Goal: Task Accomplishment & Management: Manage account settings

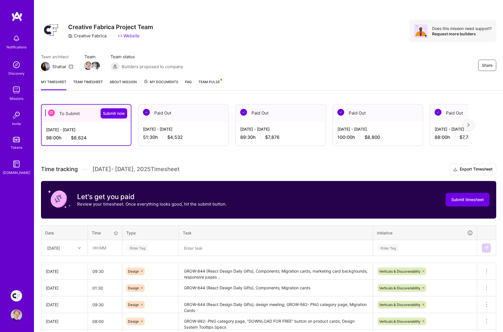
scroll to position [0, 0]
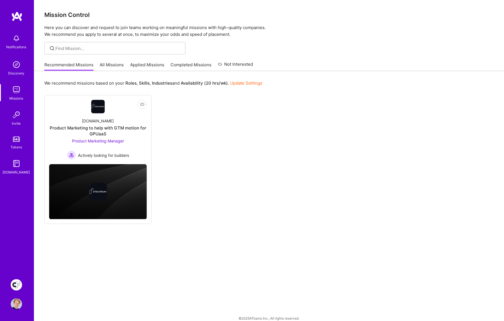
click at [18, 282] on img at bounding box center [16, 285] width 11 height 11
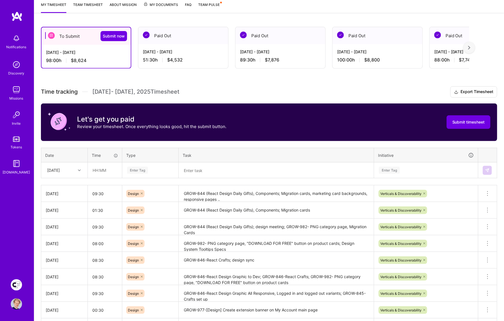
scroll to position [89, 0]
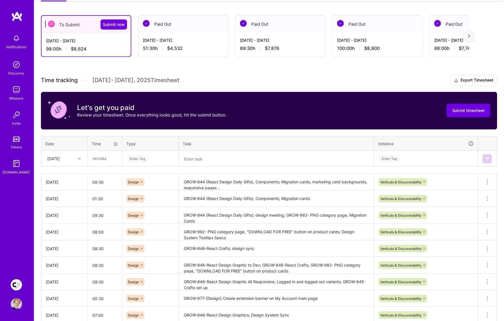
click at [235, 187] on textarea "GROW-844 (React Design Daily Gifts), Components; Migration cards, marketing car…" at bounding box center [276, 183] width 194 height 16
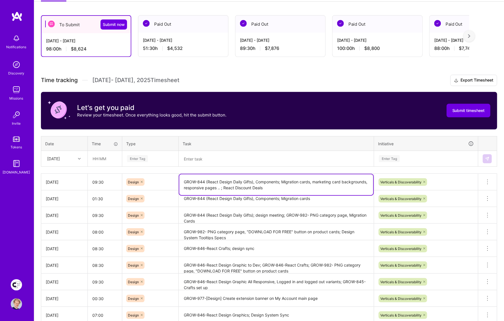
type textarea "GROW-844 (React Design Daily Gifts), Components; Migration cards, marketing car…"
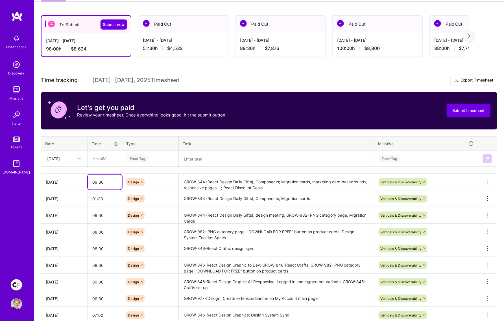
click at [108, 182] on input "09:30" at bounding box center [105, 182] width 34 height 15
type input "10:00"
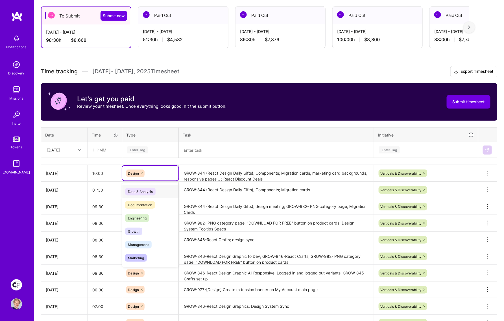
scroll to position [0, 0]
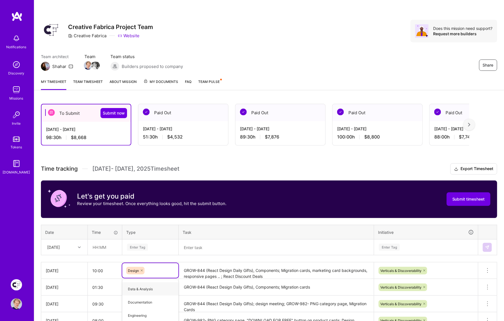
click at [476, 207] on div "Submit timesheet" at bounding box center [469, 200] width 44 height 24
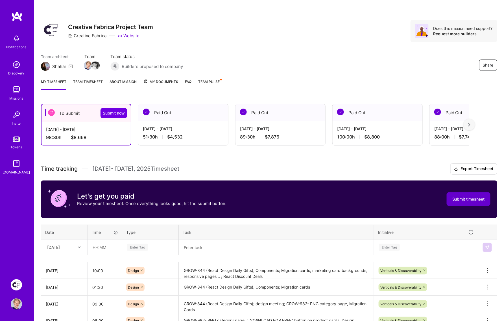
click at [476, 195] on button "Submit timesheet" at bounding box center [469, 200] width 44 height 14
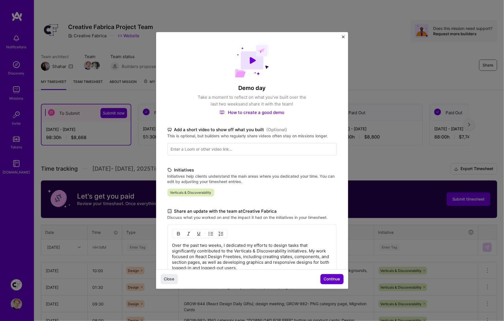
click at [333, 281] on span "Continue" at bounding box center [332, 280] width 16 height 6
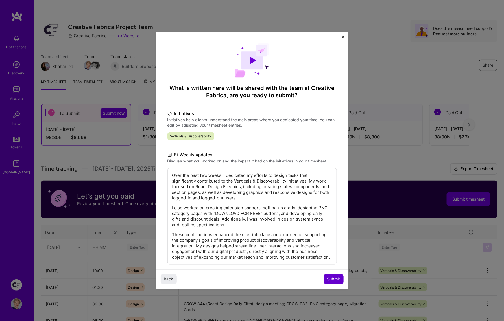
click at [333, 281] on span "Submit" at bounding box center [333, 280] width 13 height 6
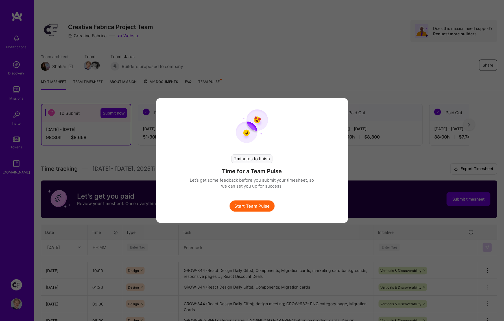
click at [243, 204] on button "Start Team Pulse" at bounding box center [252, 206] width 45 height 11
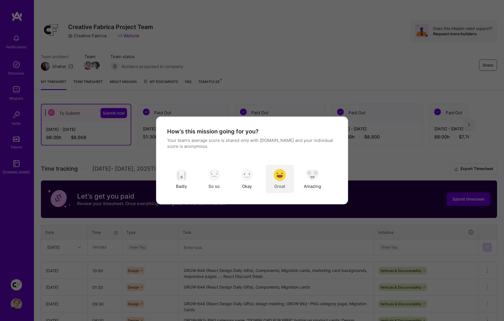
click at [283, 178] on img "modal" at bounding box center [280, 175] width 12 height 12
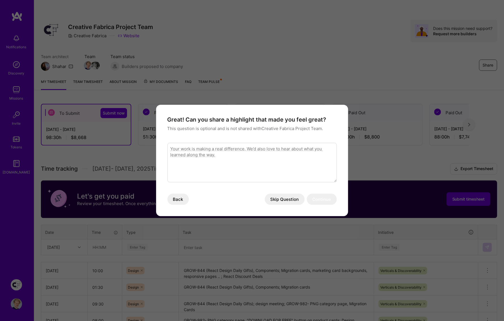
click at [279, 198] on button "Skip Question" at bounding box center [285, 199] width 40 height 11
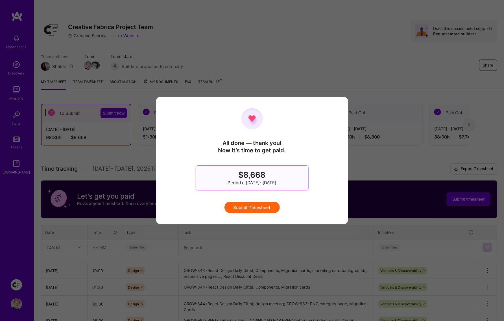
click at [259, 208] on button "Submit Timesheet" at bounding box center [251, 207] width 55 height 11
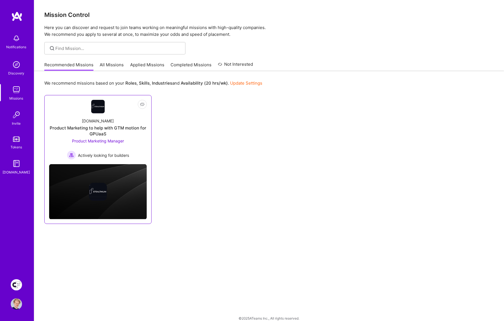
click at [128, 132] on div "Product Marketing to help with GTM motion for GPUaaS" at bounding box center [98, 131] width 98 height 12
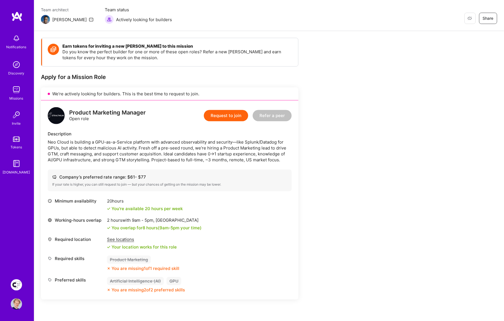
scroll to position [51, 0]
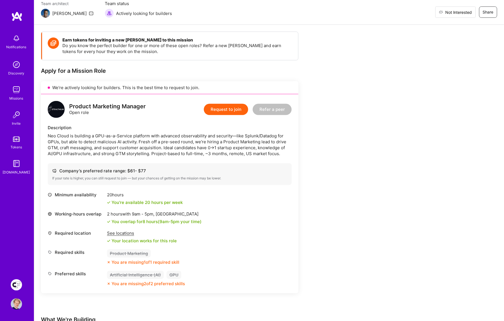
click at [470, 16] on button "Not Interested" at bounding box center [455, 11] width 40 height 11
click at [9, 16] on link at bounding box center [17, 16] width 34 height 10
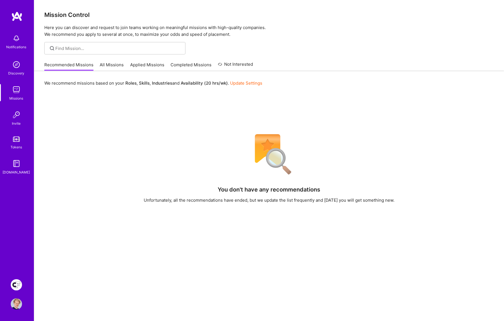
click at [112, 68] on link "All Missions" at bounding box center [112, 66] width 24 height 9
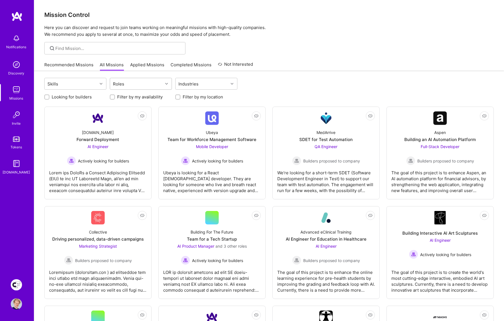
click at [124, 80] on div "Roles" at bounding box center [119, 84] width 14 height 8
click at [133, 166] on div "UX Expert" at bounding box center [141, 170] width 62 height 10
checkbox input "true"
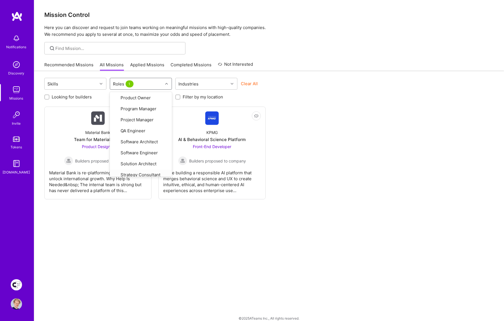
click at [307, 139] on div "Not Interested Material Bank Team for Material Bank Product Designer Builders p…" at bounding box center [269, 153] width 450 height 93
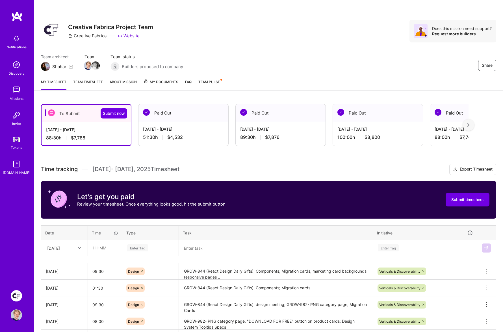
scroll to position [6, 0]
